Goal: Task Accomplishment & Management: Manage account settings

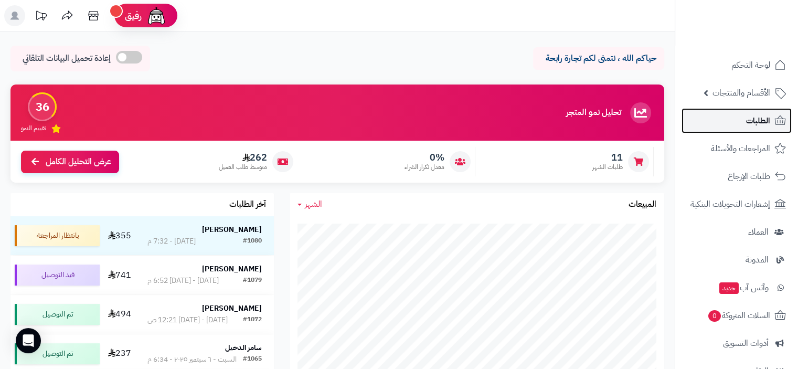
click at [739, 124] on link "الطلبات" at bounding box center [737, 120] width 110 height 25
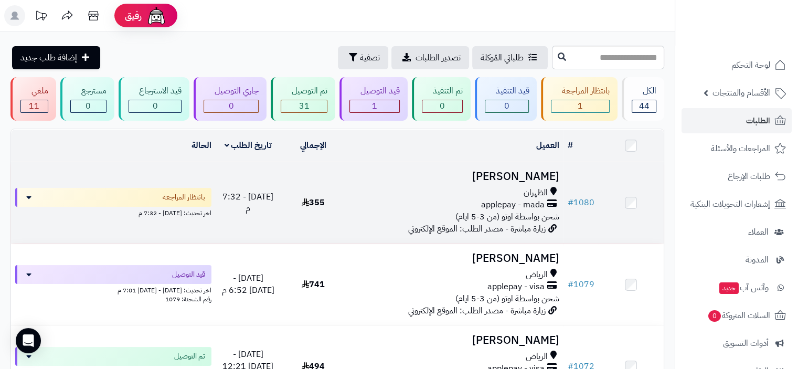
click at [468, 211] on span "شحن بواسطة اوتو (من 3-5 ايام)" at bounding box center [508, 216] width 104 height 13
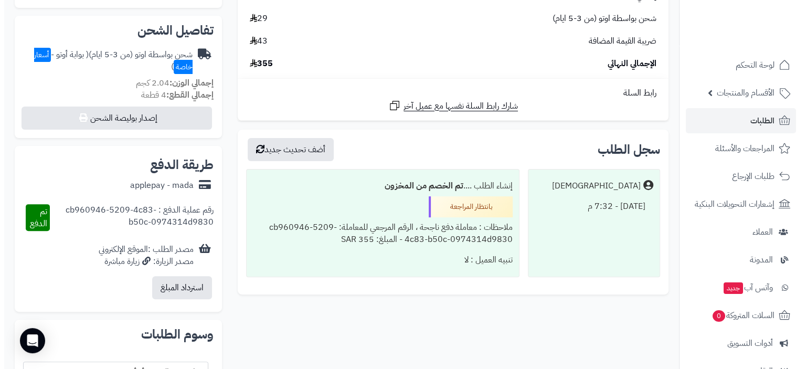
scroll to position [243, 0]
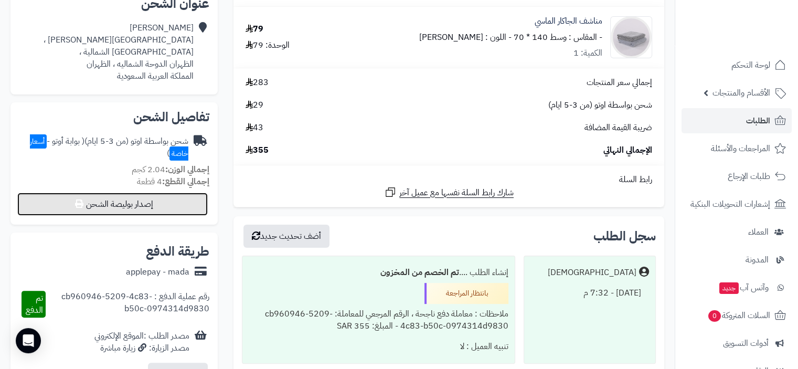
click at [134, 195] on button "إصدار بوليصة الشحن" at bounding box center [112, 204] width 191 height 23
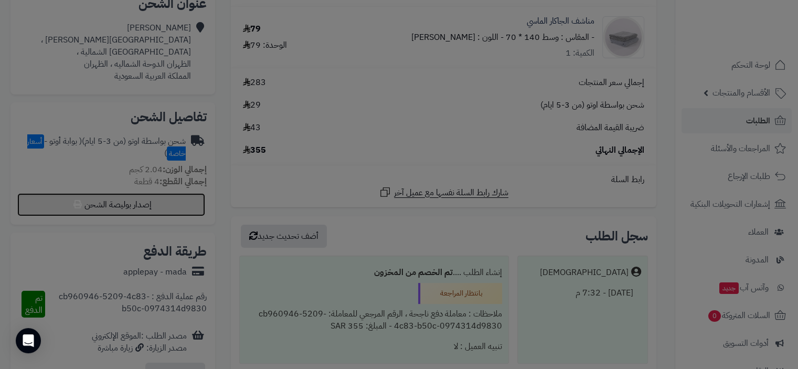
select select "***"
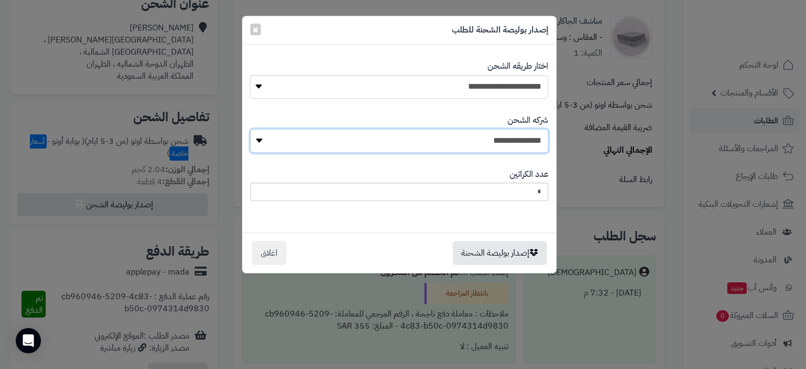
click at [480, 138] on select "**********" at bounding box center [399, 141] width 298 height 24
select select "****"
click at [254, 129] on select "**********" at bounding box center [399, 141] width 298 height 24
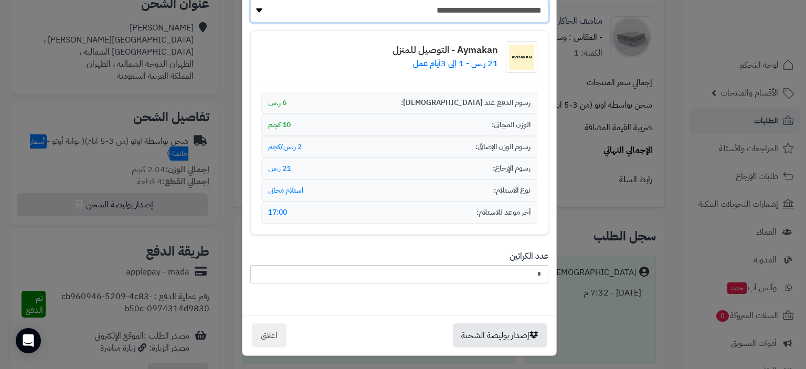
scroll to position [130, 0]
click at [507, 335] on button "إصدار بوليصة الشحنة" at bounding box center [500, 335] width 94 height 24
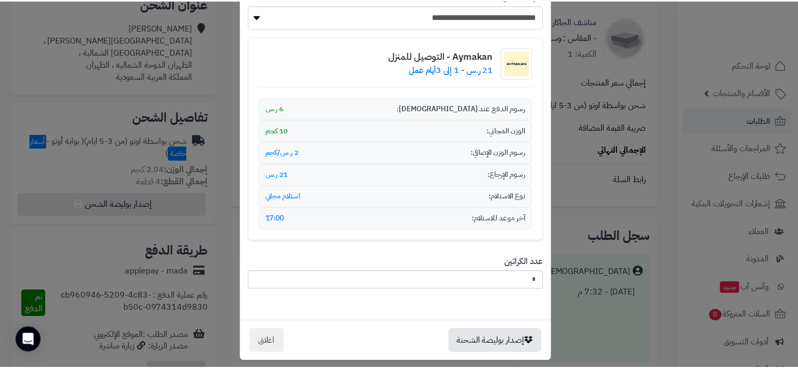
scroll to position [164, 0]
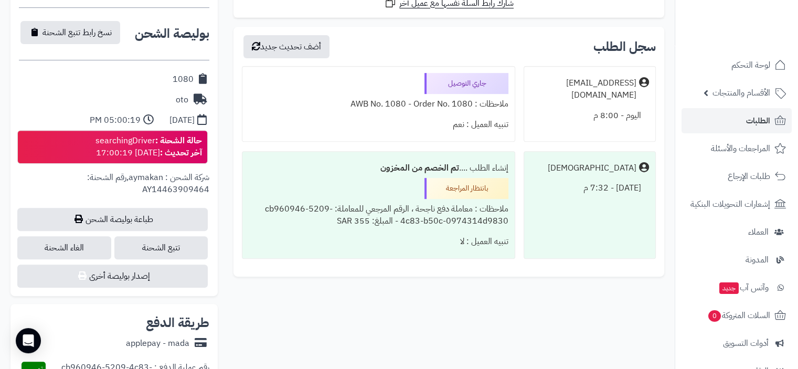
scroll to position [453, 0]
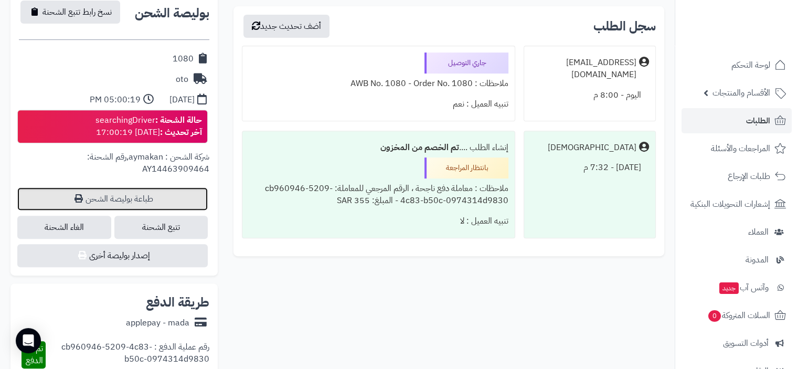
click at [110, 188] on link "طباعة بوليصة الشحن" at bounding box center [112, 198] width 191 height 23
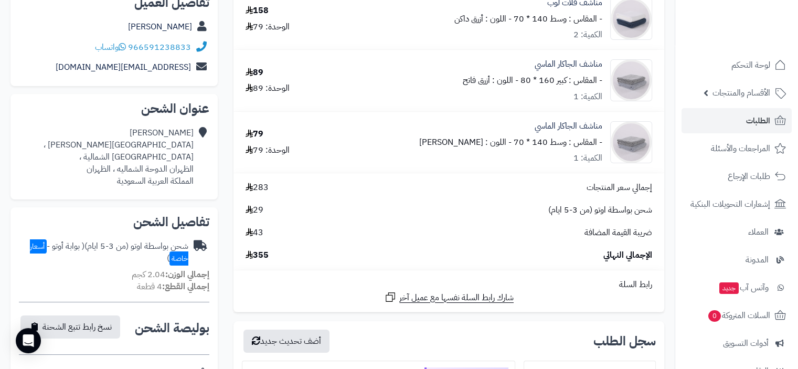
scroll to position [0, 0]
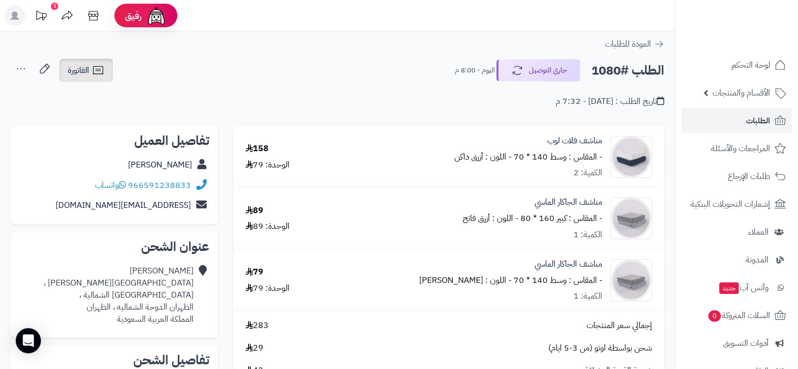
click at [93, 70] on icon at bounding box center [98, 70] width 10 height 8
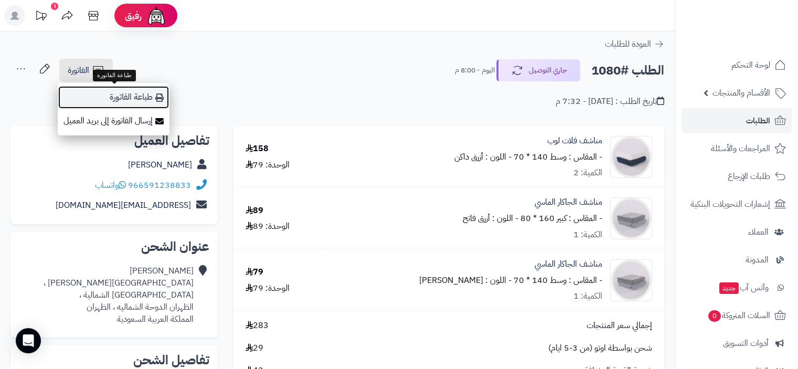
click at [136, 96] on link "طباعة الفاتورة" at bounding box center [114, 98] width 112 height 24
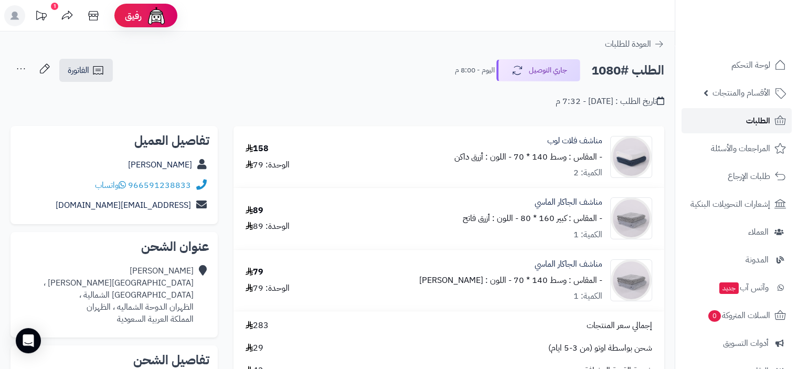
click at [762, 113] on span "الطلبات" at bounding box center [758, 120] width 24 height 15
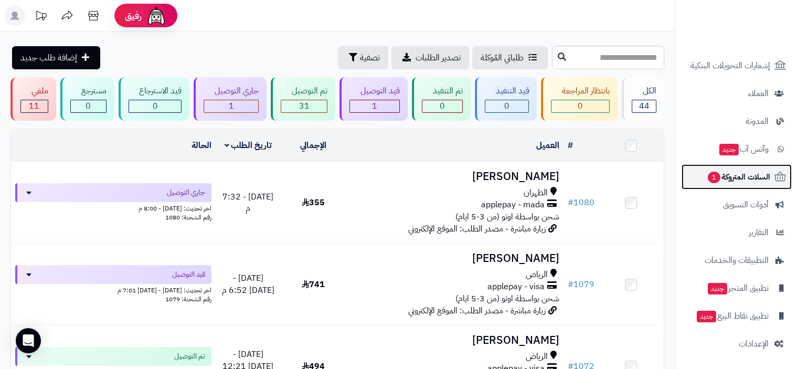
click at [745, 176] on span "السلات المتروكة 1" at bounding box center [739, 177] width 64 height 15
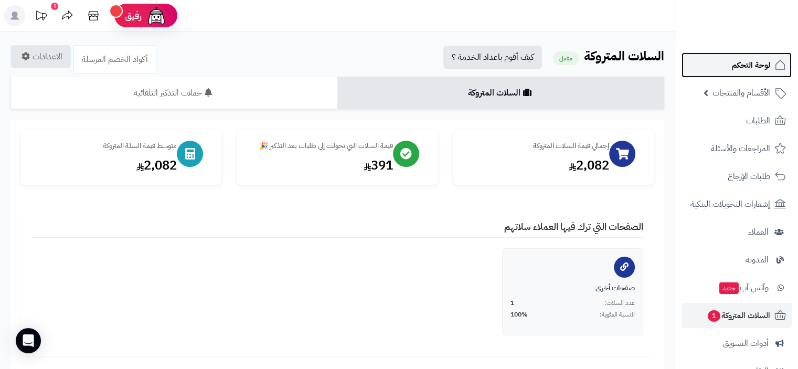
click at [747, 65] on span "لوحة التحكم" at bounding box center [751, 65] width 38 height 15
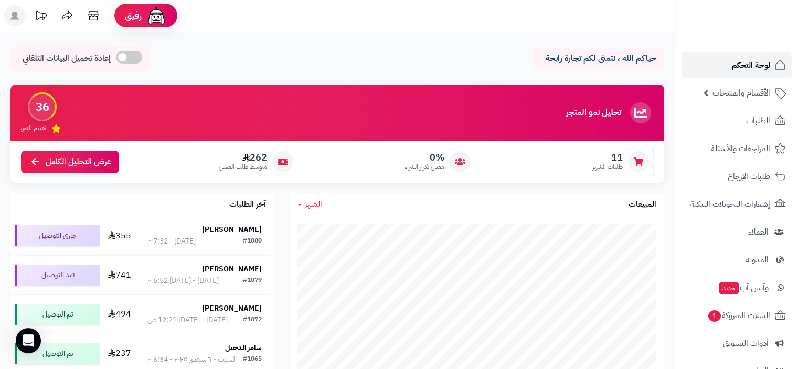
click at [757, 63] on span "لوحة التحكم" at bounding box center [751, 65] width 38 height 15
click at [55, 4] on div "1" at bounding box center [54, 6] width 7 height 7
click at [90, 19] on icon at bounding box center [93, 15] width 21 height 21
click at [93, 19] on icon at bounding box center [93, 15] width 21 height 21
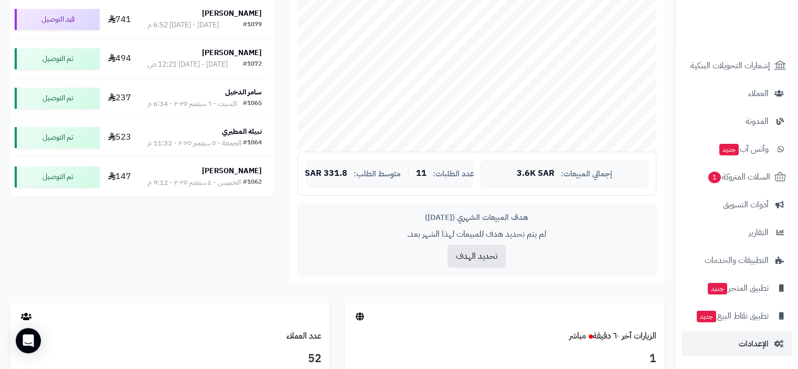
scroll to position [367, 0]
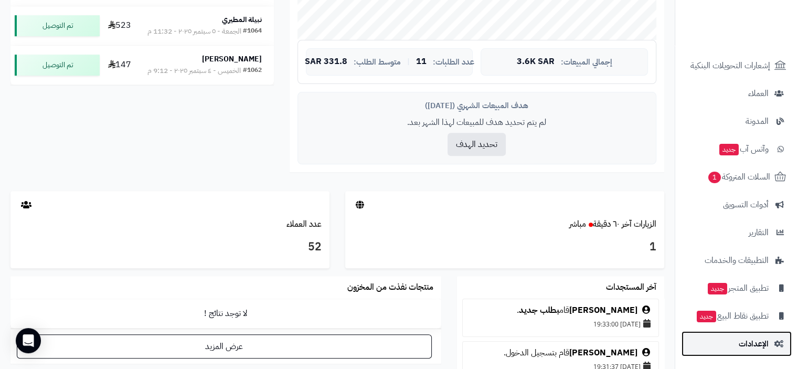
click at [761, 342] on span "الإعدادات" at bounding box center [754, 343] width 30 height 15
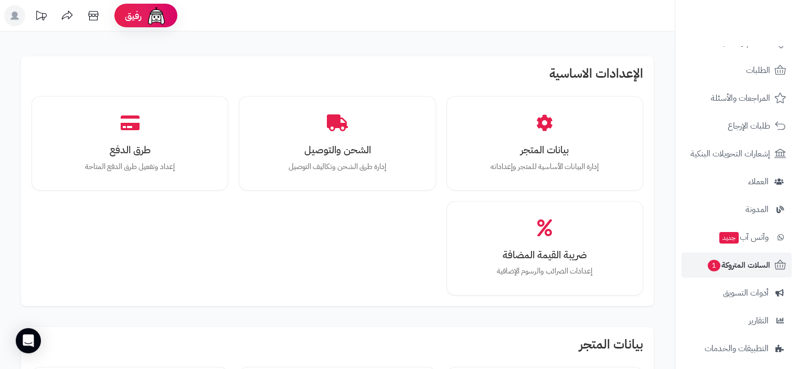
scroll to position [139, 0]
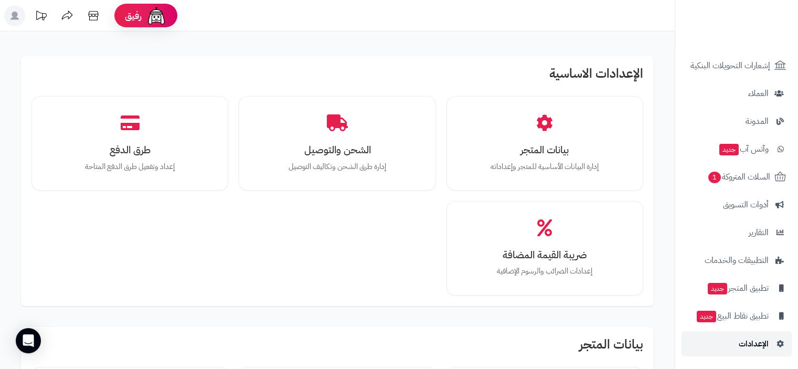
click at [763, 342] on span "الإعدادات" at bounding box center [754, 343] width 30 height 15
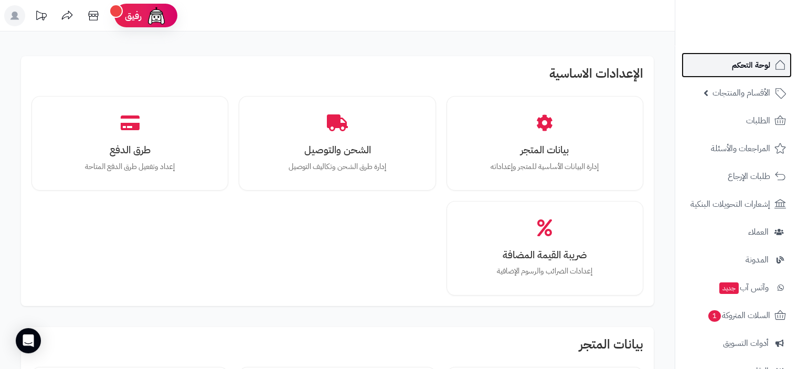
click at [745, 61] on span "لوحة التحكم" at bounding box center [751, 65] width 38 height 15
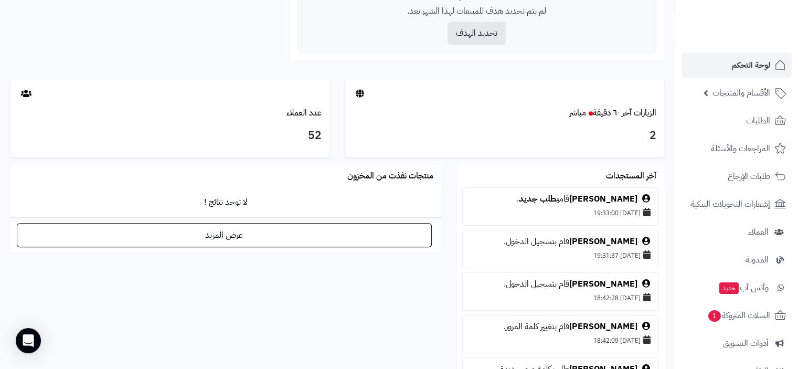
scroll to position [592, 0]
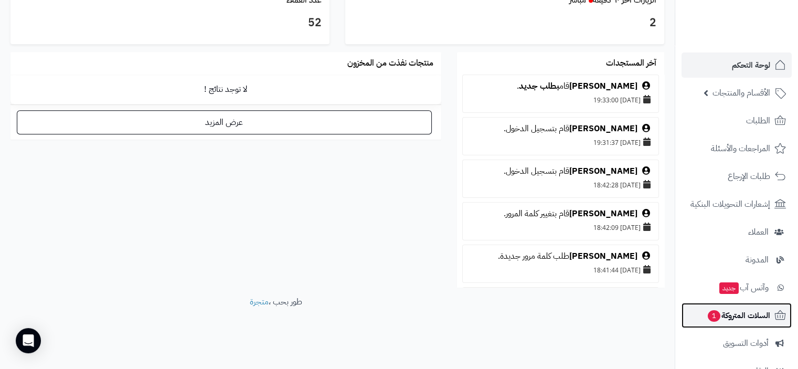
click at [741, 317] on span "السلات المتروكة 1" at bounding box center [739, 315] width 64 height 15
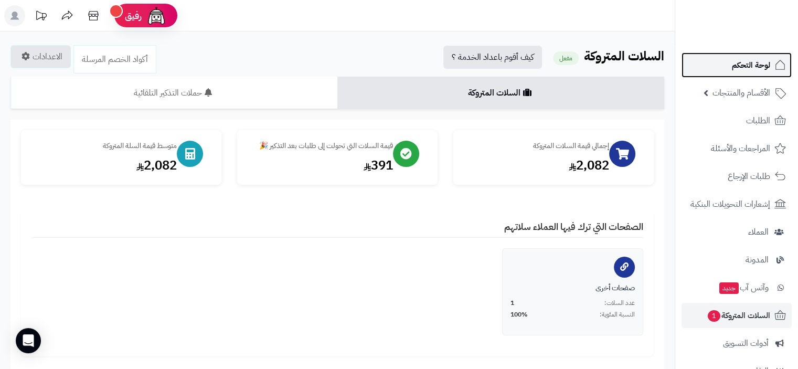
click at [745, 67] on span "لوحة التحكم" at bounding box center [751, 65] width 38 height 15
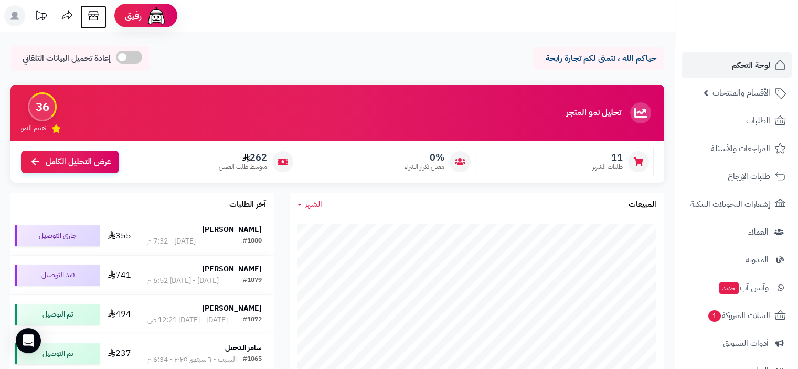
click at [94, 19] on icon at bounding box center [93, 15] width 21 height 21
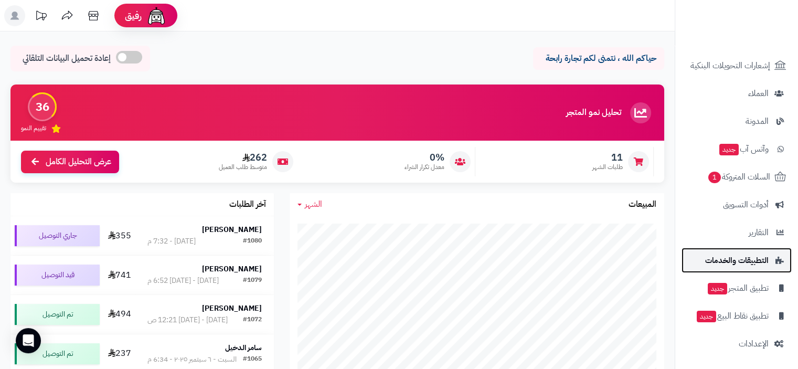
click at [751, 260] on span "التطبيقات والخدمات" at bounding box center [738, 260] width 64 height 15
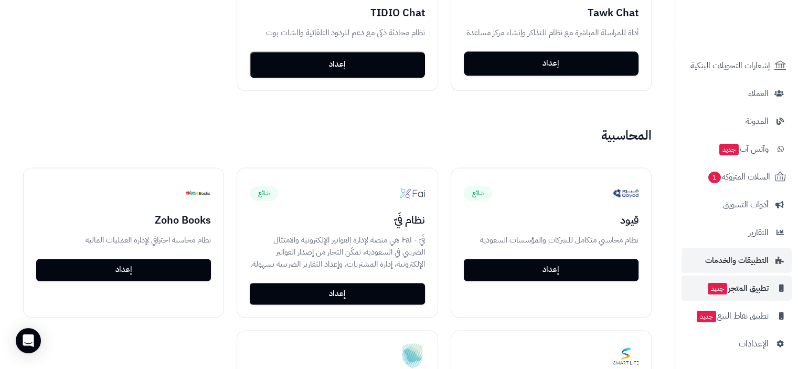
scroll to position [1575, 0]
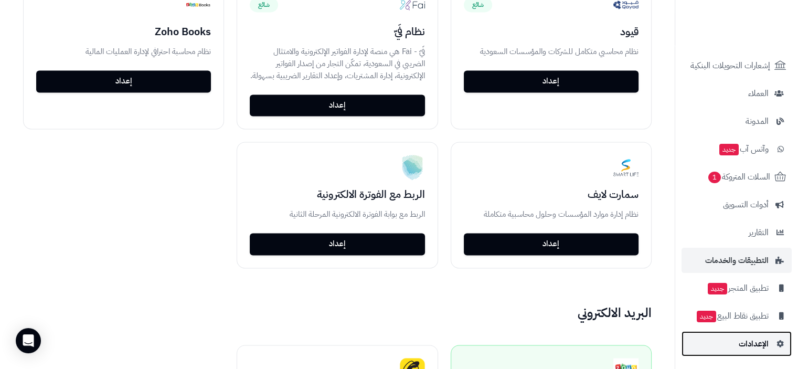
click at [763, 344] on span "الإعدادات" at bounding box center [754, 343] width 30 height 15
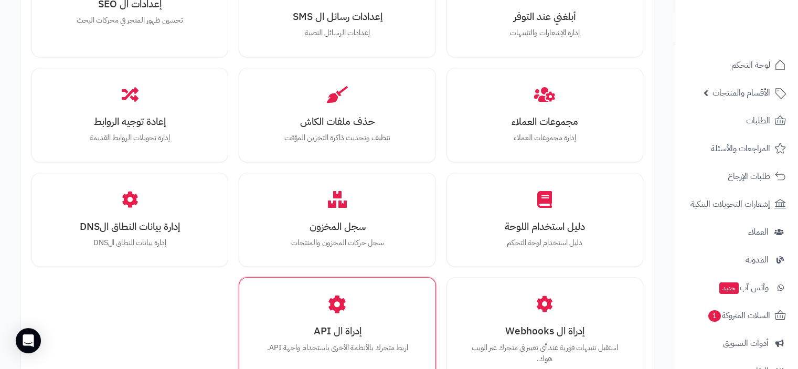
scroll to position [1124, 0]
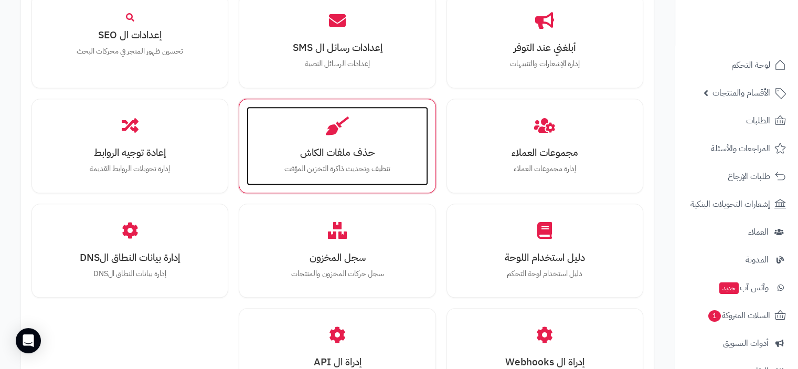
click at [342, 156] on h3 "حذف ملفات الكاش" at bounding box center [337, 152] width 160 height 11
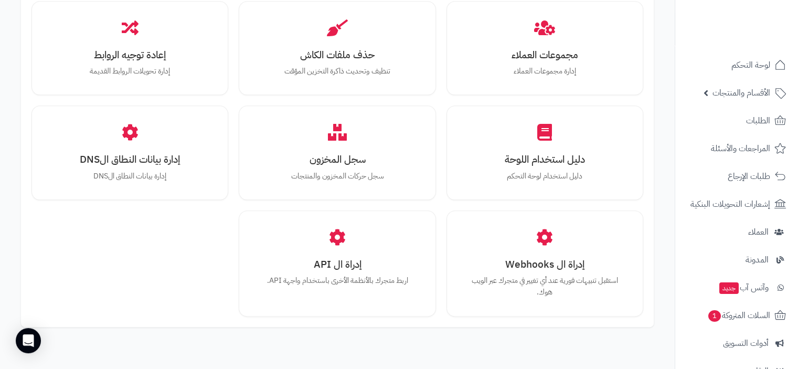
scroll to position [1213, 0]
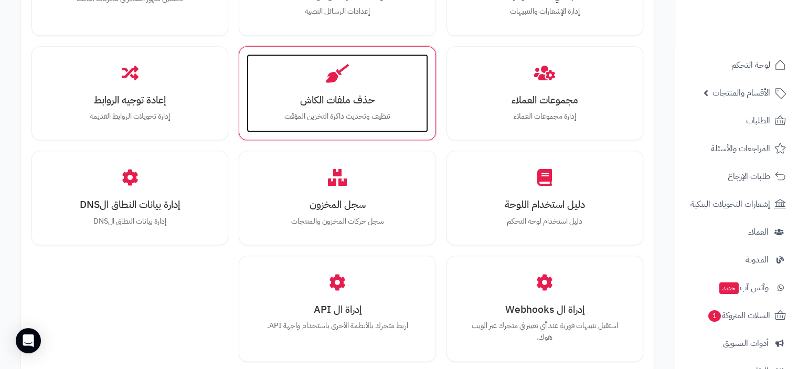
click at [342, 95] on h3 "حذف ملفات الكاش" at bounding box center [337, 99] width 160 height 11
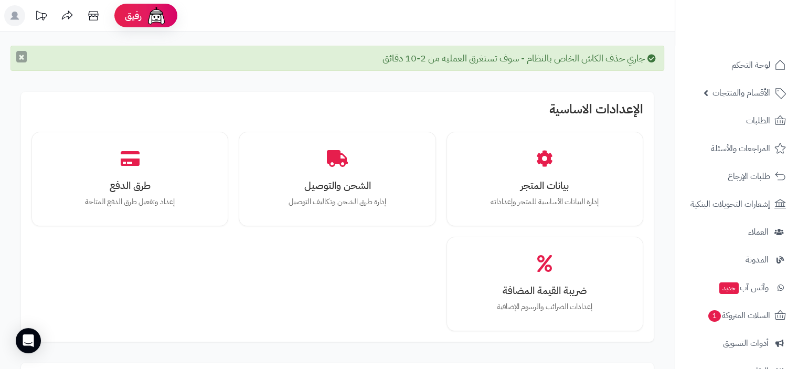
click at [23, 58] on button "×" at bounding box center [21, 57] width 10 height 12
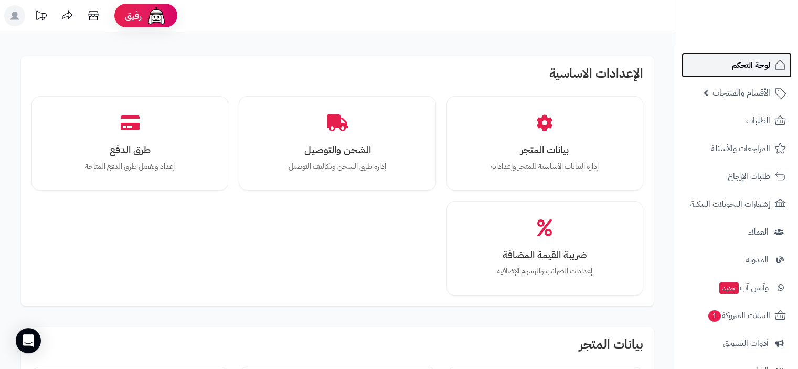
click at [744, 65] on span "لوحة التحكم" at bounding box center [751, 65] width 38 height 15
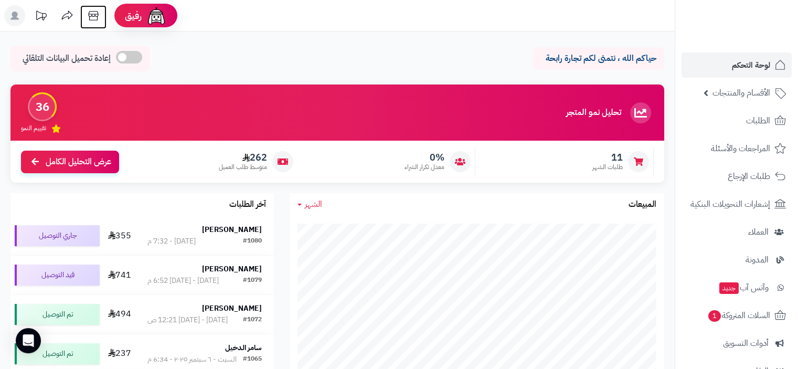
click at [90, 18] on icon at bounding box center [93, 15] width 21 height 21
click at [749, 65] on span "لوحة التحكم" at bounding box center [751, 65] width 38 height 15
click at [743, 62] on span "لوحة التحكم" at bounding box center [751, 65] width 38 height 15
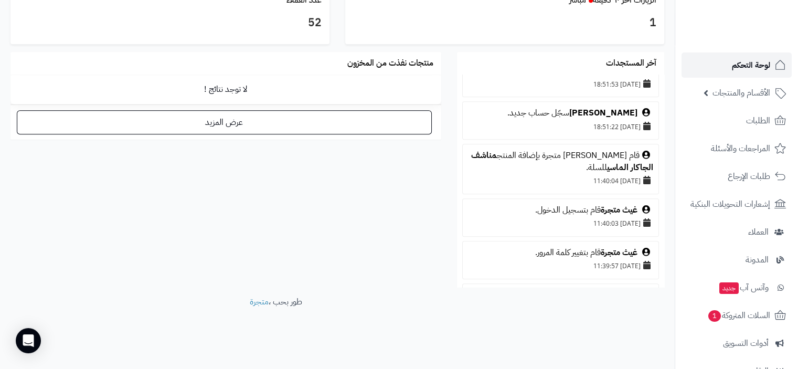
scroll to position [577, 0]
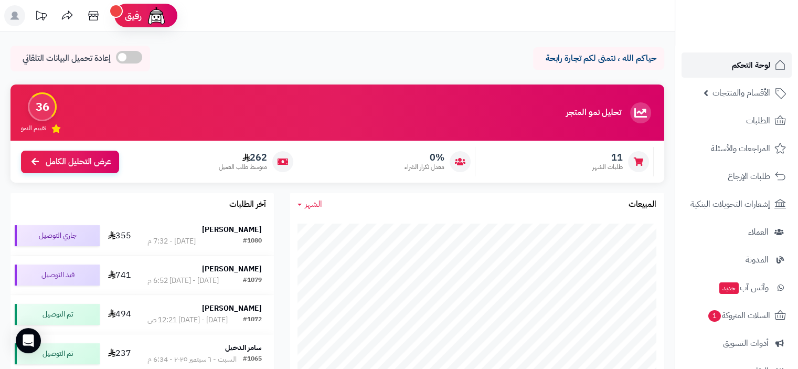
click at [744, 61] on span "لوحة التحكم" at bounding box center [751, 65] width 38 height 15
click at [95, 16] on icon at bounding box center [93, 15] width 10 height 9
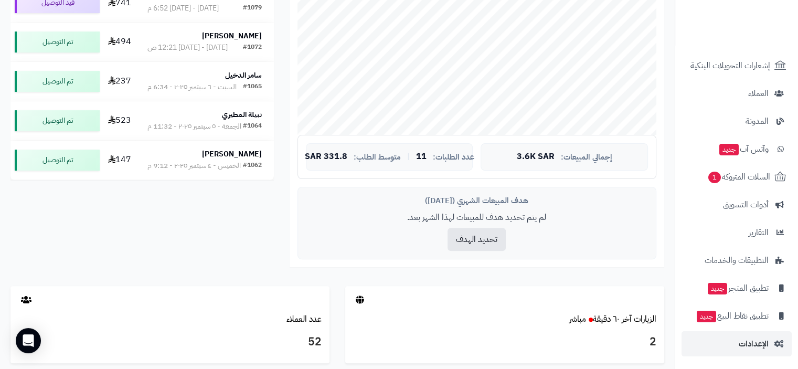
scroll to position [367, 0]
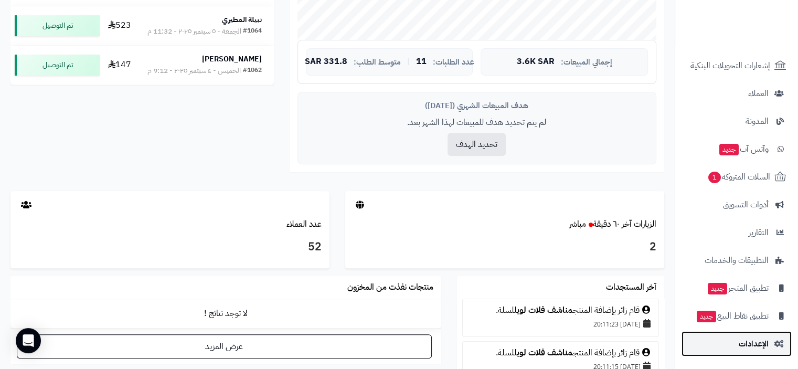
click at [759, 341] on span "الإعدادات" at bounding box center [754, 343] width 30 height 15
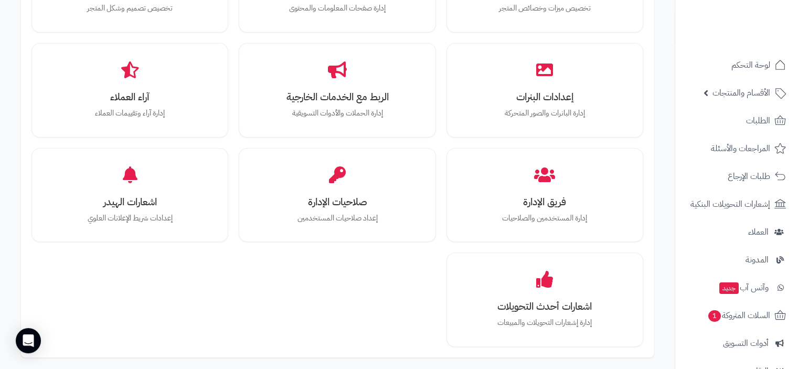
scroll to position [285, 0]
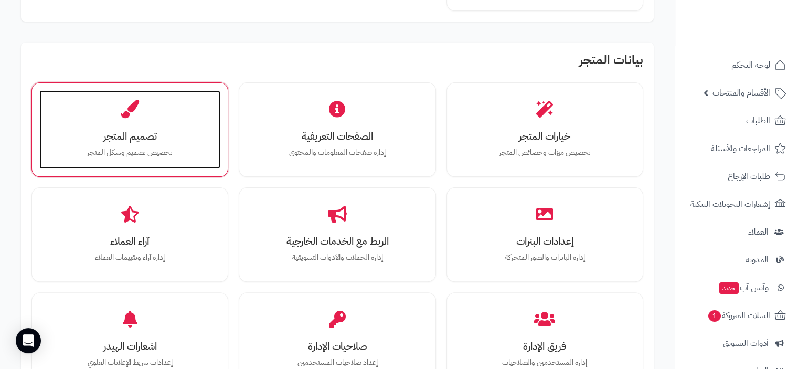
click at [120, 131] on h3 "تصميم المتجر" at bounding box center [130, 136] width 160 height 11
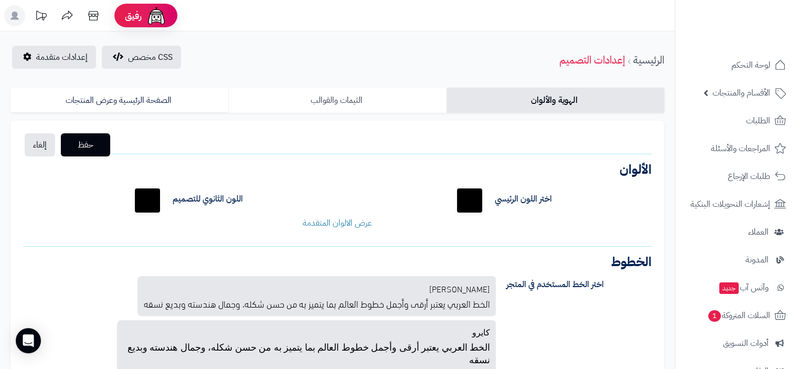
click at [350, 100] on link "الثيمات والقوالب" at bounding box center [337, 100] width 218 height 25
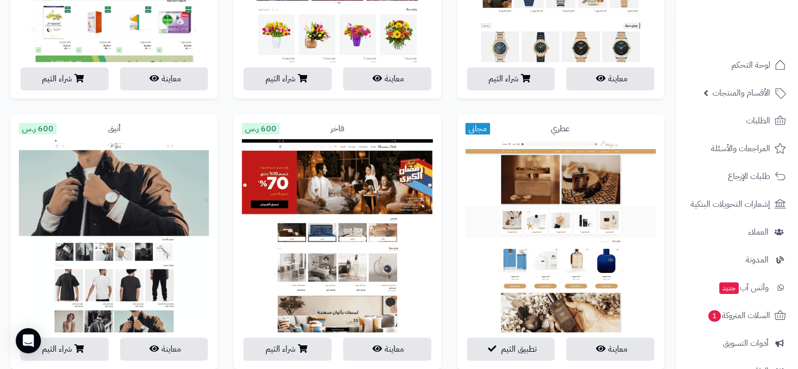
scroll to position [577, 0]
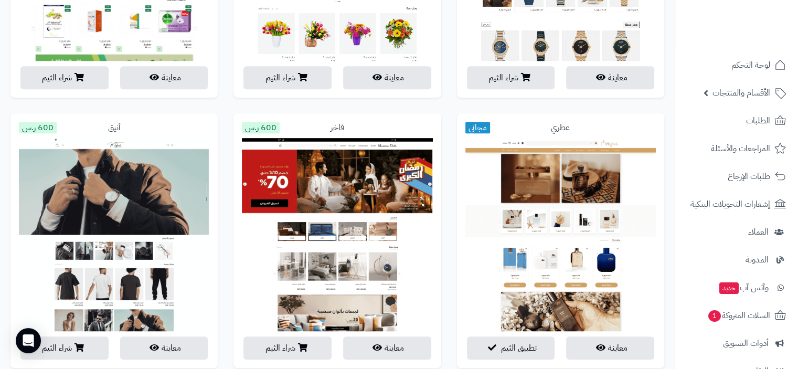
click at [337, 178] on img at bounding box center [337, 325] width 191 height 375
click at [399, 346] on button "معاينة" at bounding box center [387, 347] width 88 height 23
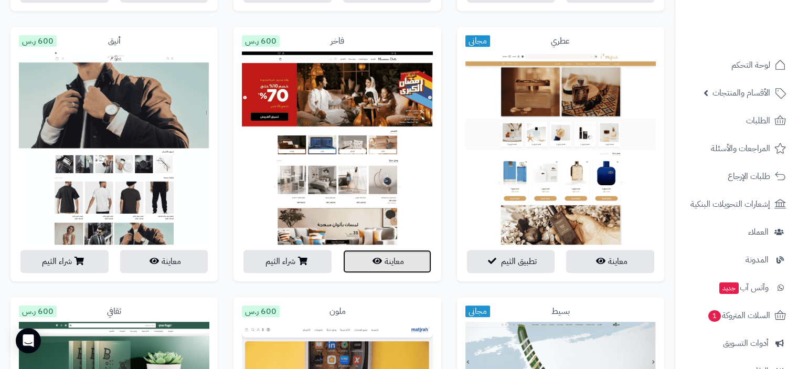
scroll to position [682, 0]
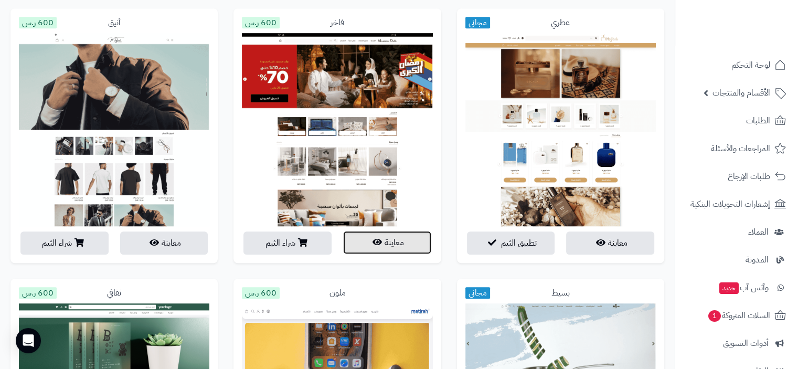
click at [389, 239] on button "معاينة" at bounding box center [387, 242] width 88 height 23
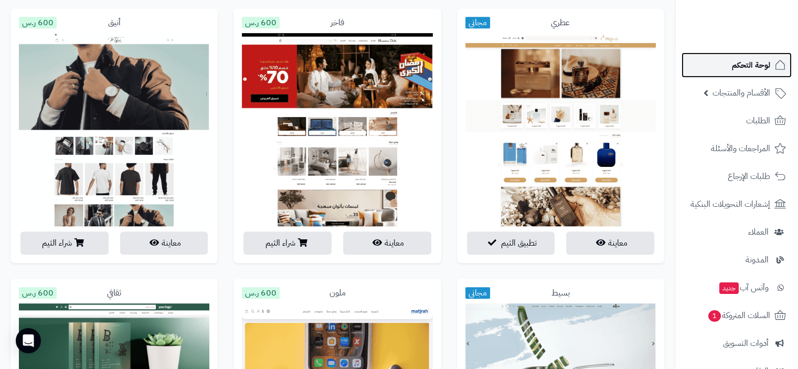
click at [752, 62] on span "لوحة التحكم" at bounding box center [751, 65] width 38 height 15
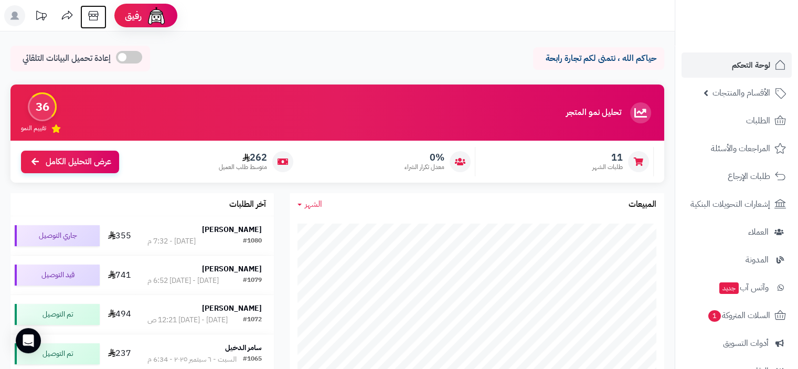
click at [92, 18] on icon at bounding box center [93, 15] width 21 height 21
click at [755, 70] on span "لوحة التحكم" at bounding box center [751, 65] width 38 height 15
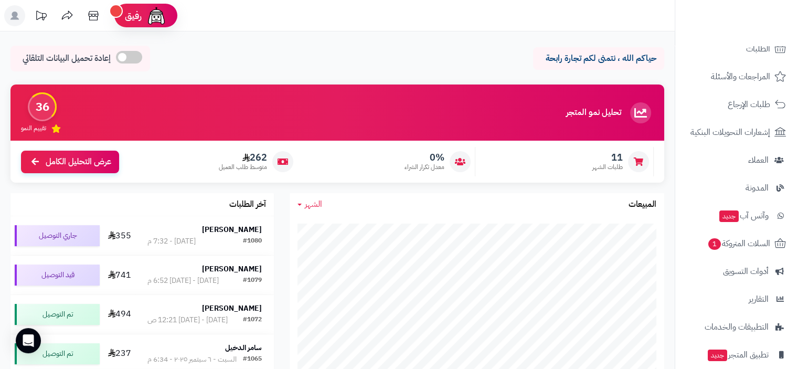
scroll to position [139, 0]
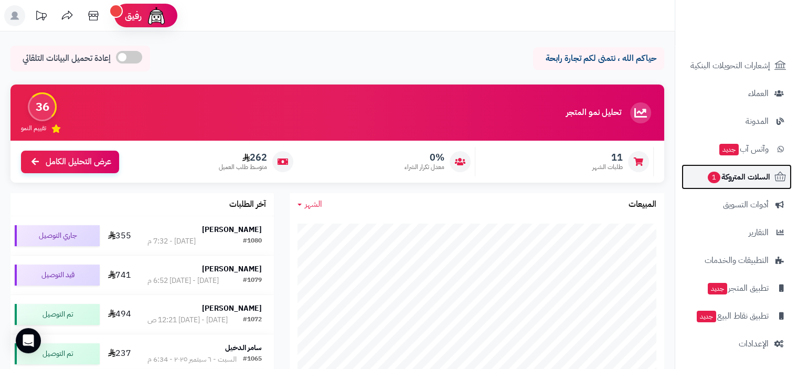
click at [747, 176] on span "السلات المتروكة 1" at bounding box center [739, 177] width 64 height 15
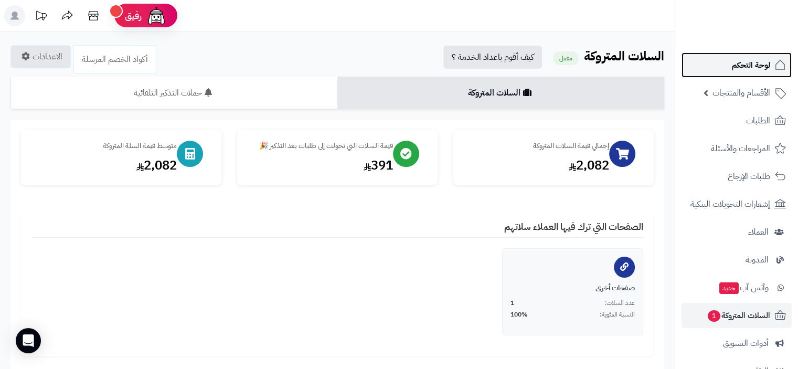
click at [764, 65] on span "لوحة التحكم" at bounding box center [751, 65] width 38 height 15
